Goal: Find specific page/section: Find specific page/section

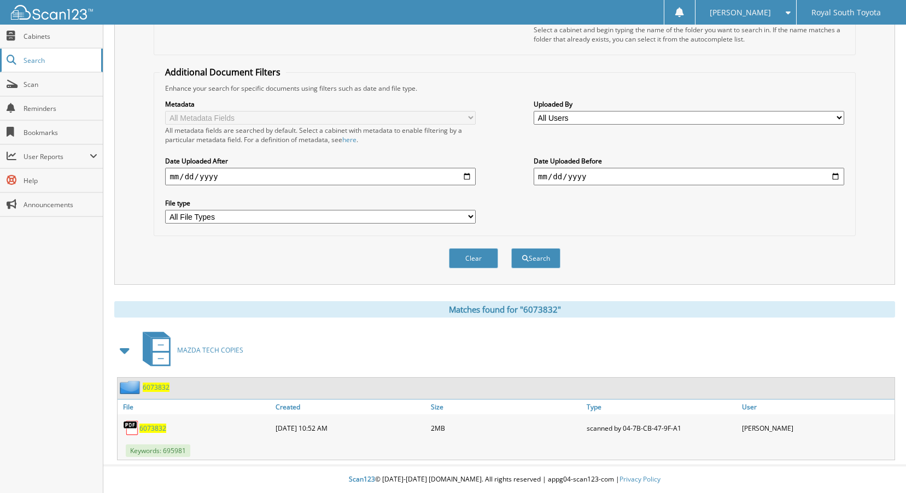
click at [22, 61] on link "Search" at bounding box center [51, 61] width 103 height 24
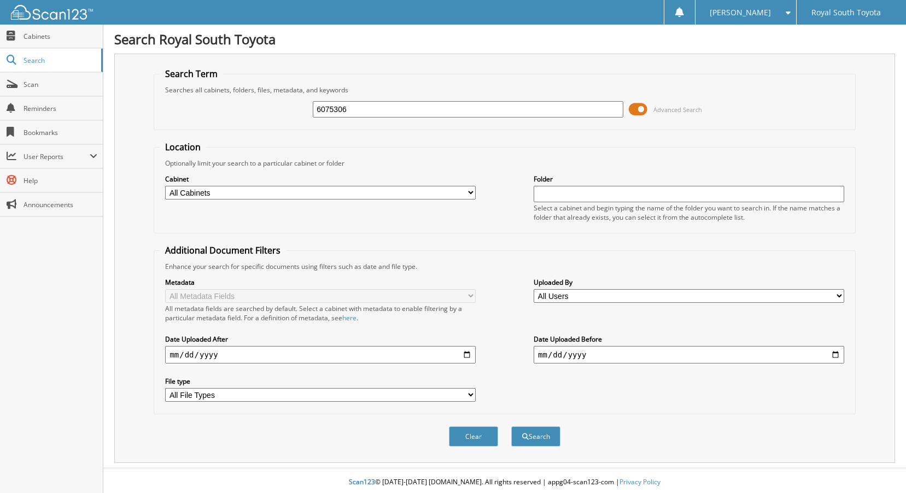
type input "6075306"
click at [511, 426] on button "Search" at bounding box center [535, 436] width 49 height 20
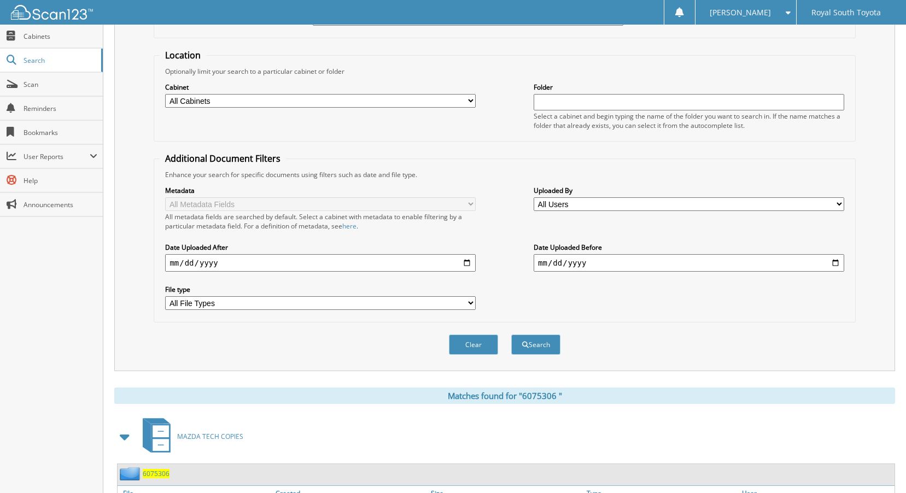
scroll to position [179, 0]
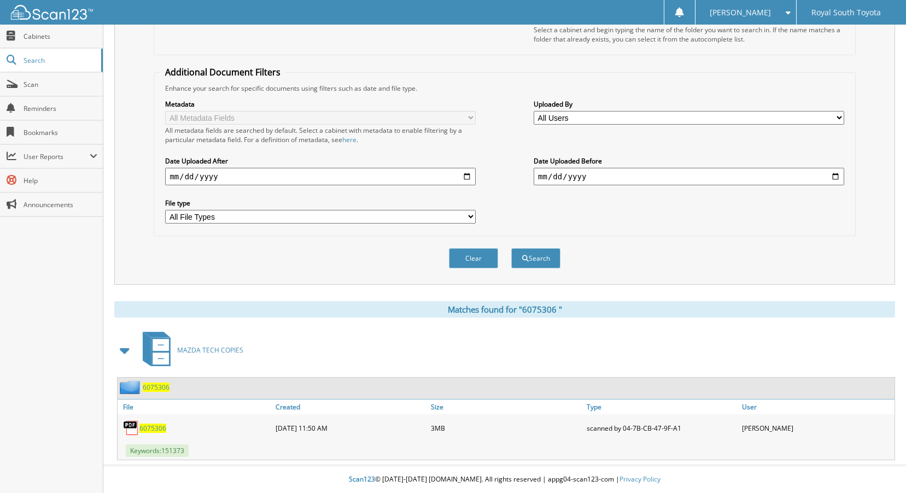
click at [151, 426] on span "6 0 7 5 3 0 6" at bounding box center [152, 428] width 27 height 9
